Goal: Transaction & Acquisition: Purchase product/service

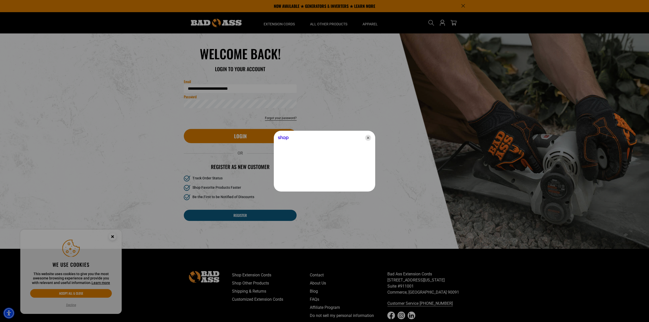
click at [367, 138] on icon "Close" at bounding box center [368, 138] width 6 height 6
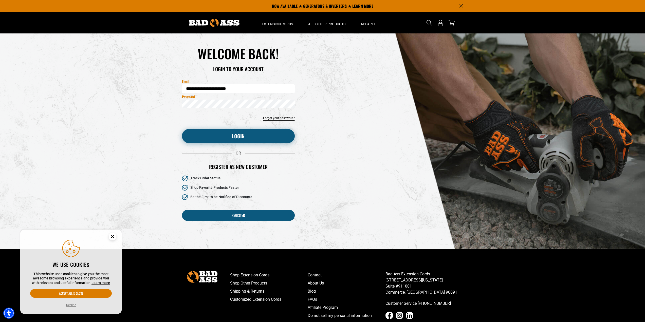
click at [261, 138] on button "Login" at bounding box center [238, 136] width 113 height 14
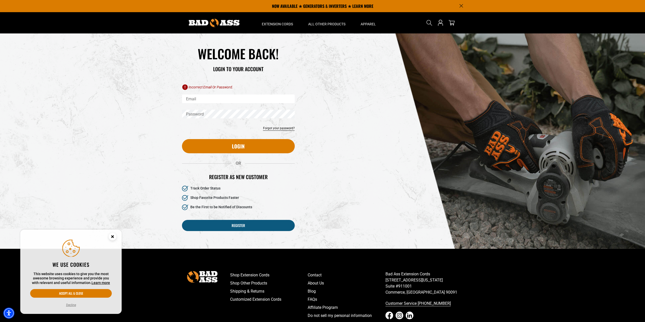
click at [73, 305] on button "Decline" at bounding box center [71, 305] width 13 height 5
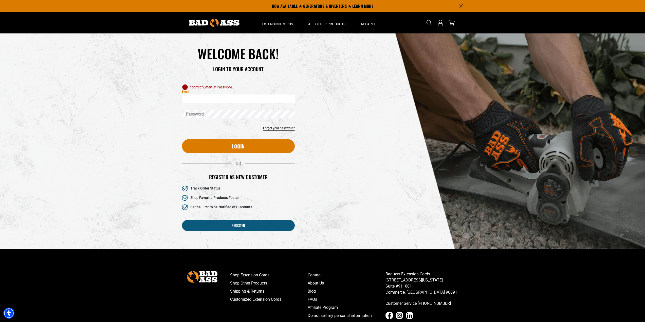
click at [205, 97] on input "Email" at bounding box center [238, 99] width 113 height 9
type input "**********"
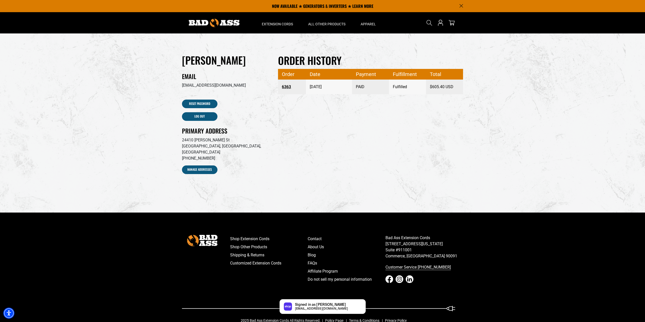
click at [288, 87] on link "6363" at bounding box center [292, 86] width 20 height 9
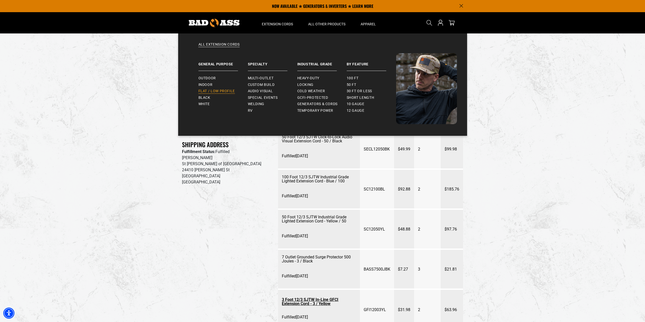
click at [213, 91] on span "Flat / Low Profile" at bounding box center [217, 91] width 37 height 5
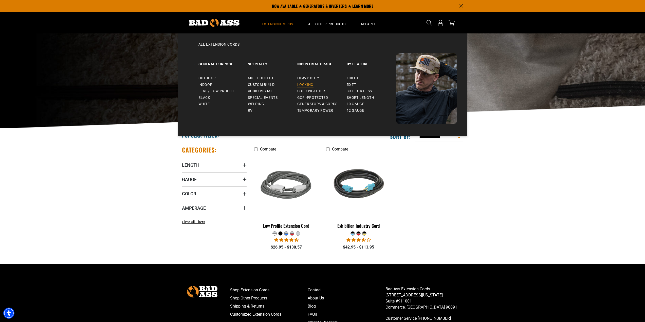
click at [307, 84] on span "Locking" at bounding box center [305, 85] width 16 height 5
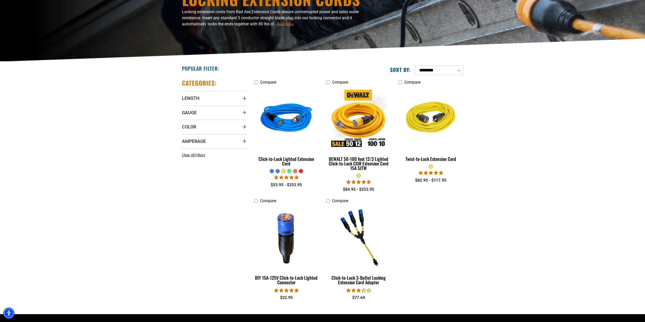
scroll to position [76, 0]
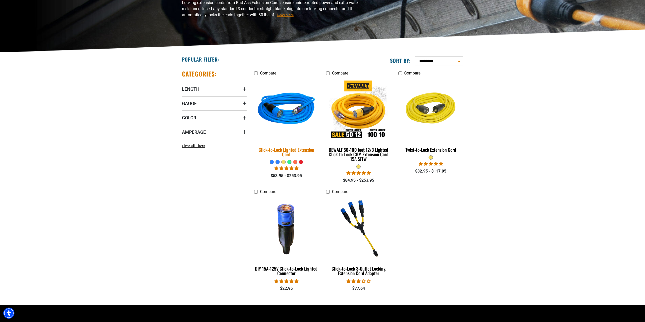
click at [293, 116] on img at bounding box center [286, 109] width 71 height 65
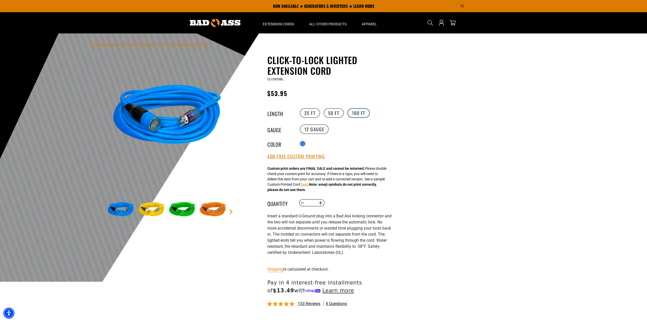
click at [355, 115] on label "100 FT" at bounding box center [359, 113] width 23 height 10
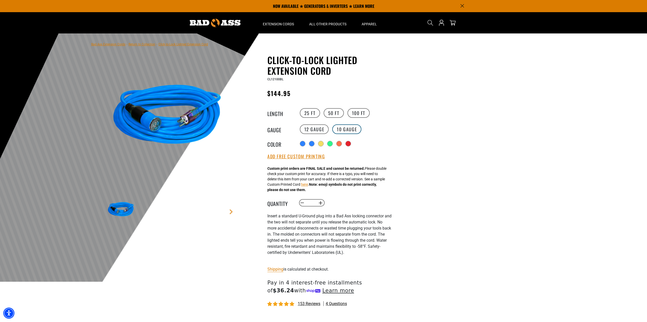
click at [354, 131] on label "10 Gauge products.product.variant_sold_out_or_unavailable" at bounding box center [346, 130] width 29 height 10
click at [316, 131] on label "12 Gauge" at bounding box center [314, 130] width 29 height 10
click at [324, 145] on div "products.product.variant_sold_out_or_unavailable" at bounding box center [321, 144] width 5 height 5
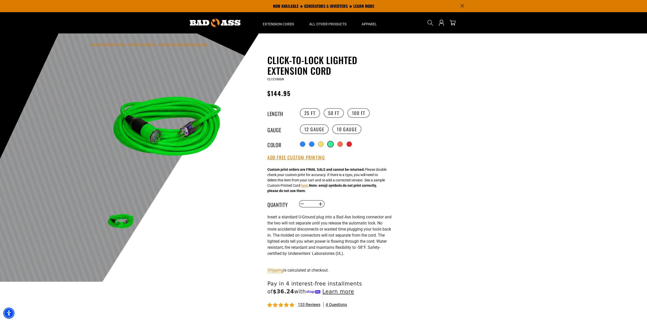
click at [330, 145] on div "products.product.variant_sold_out_or_unavailable" at bounding box center [331, 145] width 6 height 6
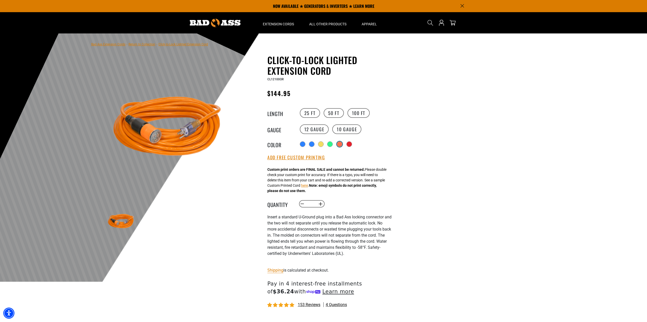
click at [339, 145] on div "products.product.variant_sold_out_or_unavailable" at bounding box center [340, 145] width 6 height 6
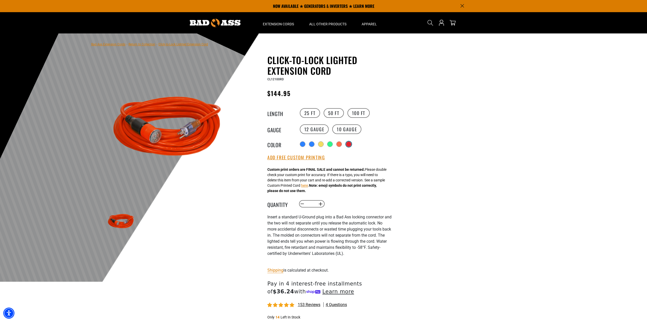
click at [348, 145] on div "products.product.variant_sold_out_or_unavailable" at bounding box center [348, 144] width 5 height 5
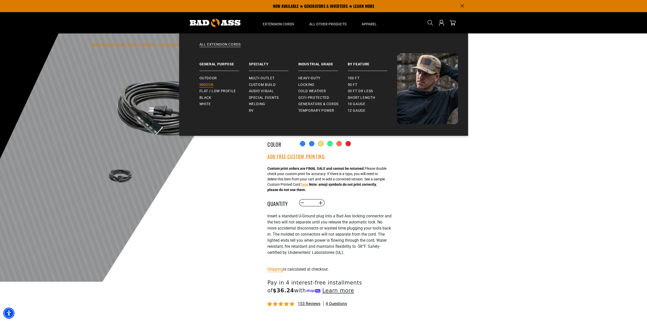
click at [208, 85] on span "Indoor" at bounding box center [207, 85] width 14 height 5
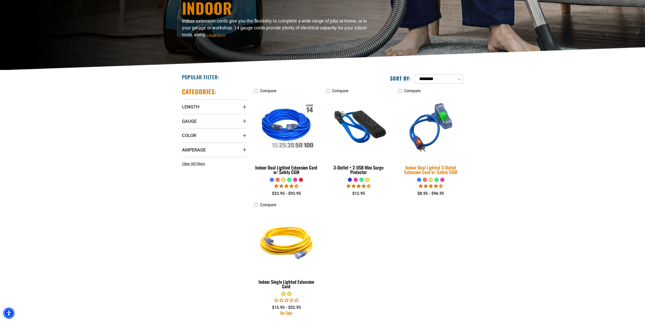
scroll to position [76, 0]
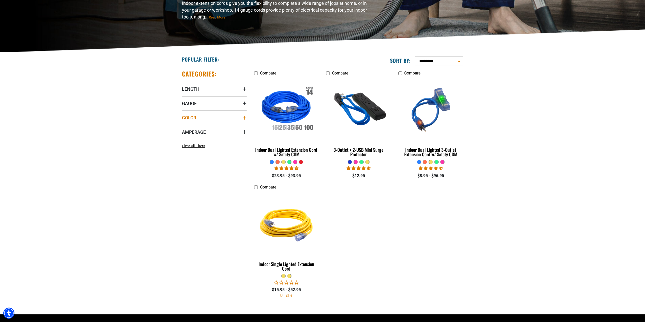
click at [243, 118] on icon "Color" at bounding box center [245, 118] width 4 height 4
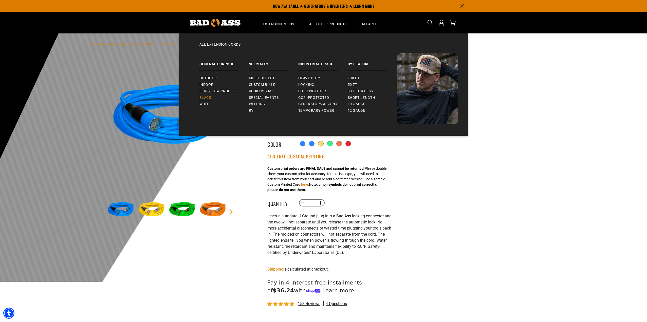
click at [206, 97] on span "Black" at bounding box center [206, 98] width 12 height 5
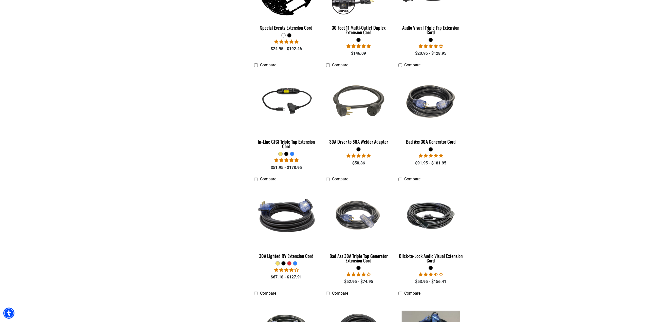
scroll to position [431, 0]
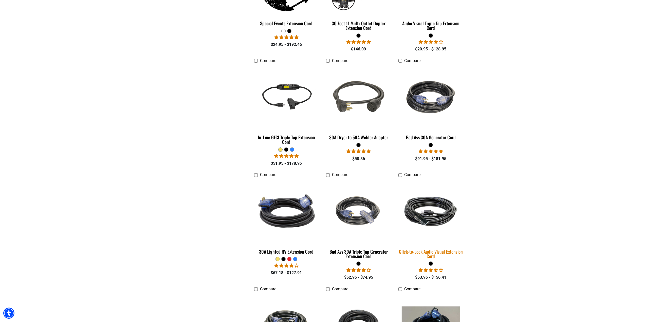
click at [431, 215] on img at bounding box center [431, 211] width 71 height 43
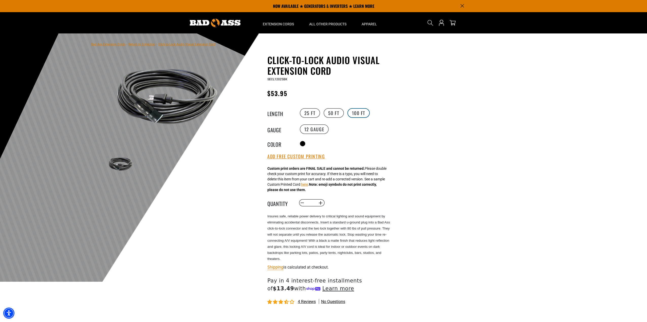
click at [356, 114] on label "100 FT" at bounding box center [359, 113] width 23 height 10
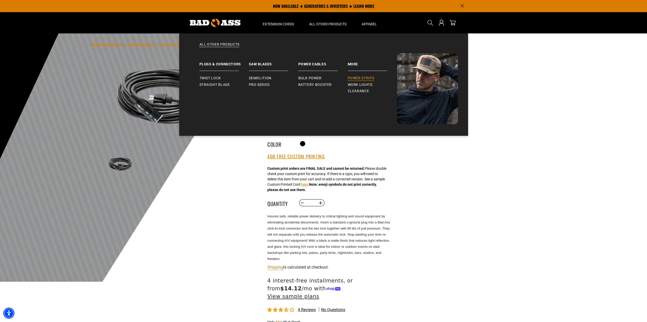
click at [362, 78] on span "Power Strips" at bounding box center [361, 78] width 27 height 5
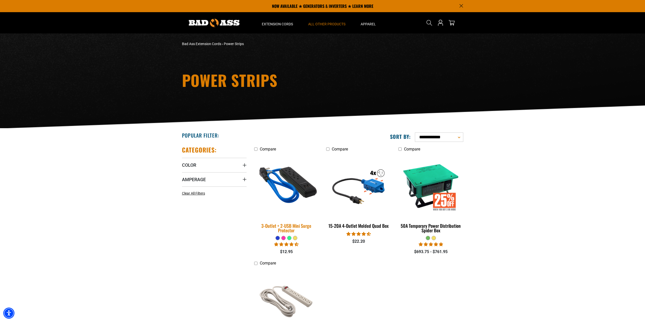
click at [302, 187] on img at bounding box center [286, 185] width 71 height 65
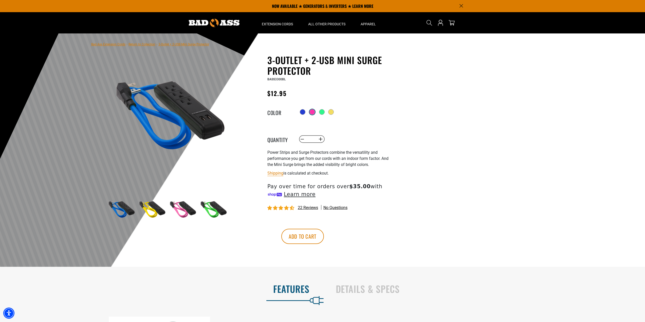
click at [314, 113] on div at bounding box center [312, 112] width 5 height 5
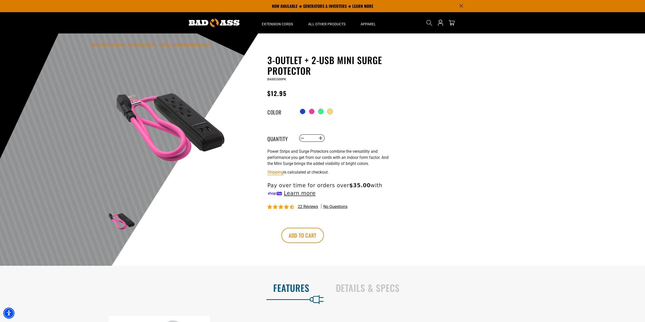
click at [320, 112] on div "Radio button Radio button Radio button Radio button" at bounding box center [345, 112] width 93 height 8
click at [323, 113] on div at bounding box center [321, 112] width 5 height 5
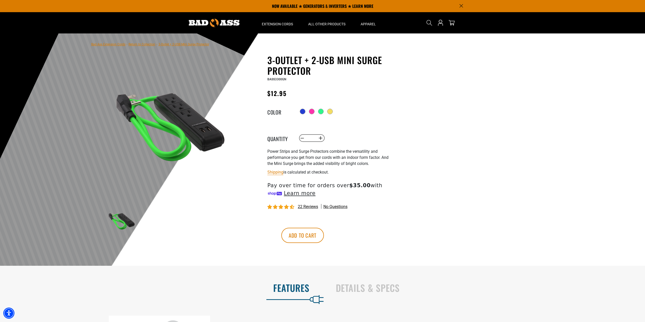
click at [327, 113] on div "Radio button Radio button Radio button Radio button" at bounding box center [345, 112] width 93 height 8
click at [331, 113] on div at bounding box center [330, 112] width 5 height 5
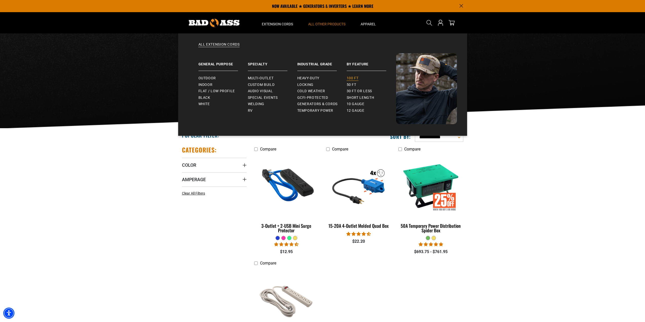
click at [357, 79] on span "100 ft" at bounding box center [353, 78] width 12 height 5
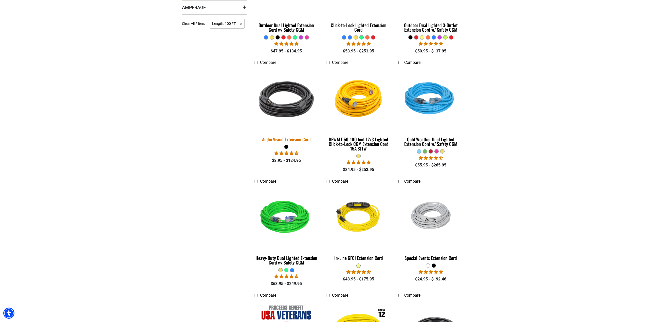
scroll to position [203, 0]
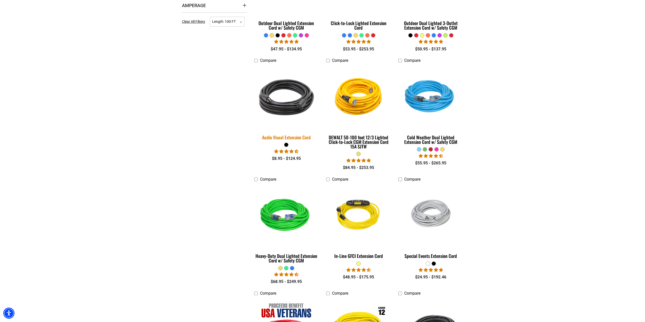
click at [284, 114] on img at bounding box center [286, 97] width 71 height 65
